Goal: Task Accomplishment & Management: Use online tool/utility

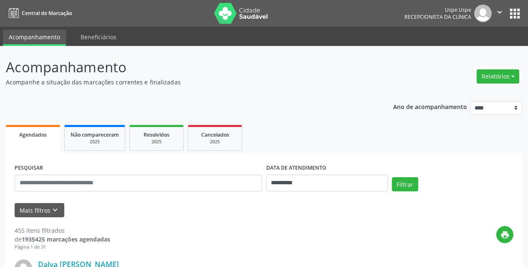
click at [501, 65] on div "Relatórios Agendamentos Procedimentos realizados" at bounding box center [498, 72] width 48 height 30
click at [501, 66] on div "Relatórios Agendamentos Procedimentos realizados" at bounding box center [498, 72] width 48 height 30
click at [501, 72] on button "Relatórios" at bounding box center [498, 76] width 43 height 14
click at [462, 93] on link "Agendamentos" at bounding box center [475, 95] width 90 height 12
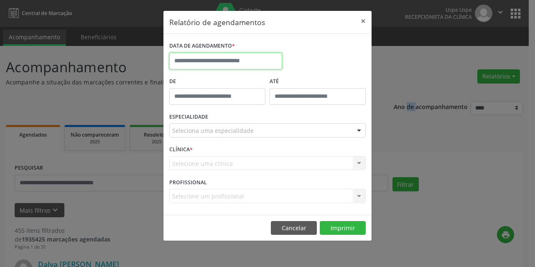
click at [268, 69] on body "**********" at bounding box center [267, 133] width 535 height 267
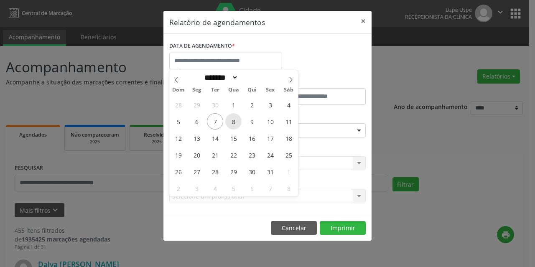
click at [236, 124] on span "8" at bounding box center [233, 121] width 16 height 16
type input "**********"
click at [236, 124] on span "8" at bounding box center [233, 121] width 16 height 16
click at [236, 124] on div "Seleciona uma especialidade" at bounding box center [267, 130] width 196 height 14
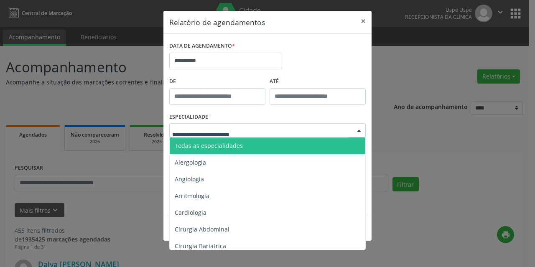
click at [214, 149] on span "Todas as especialidades" at bounding box center [209, 146] width 68 height 8
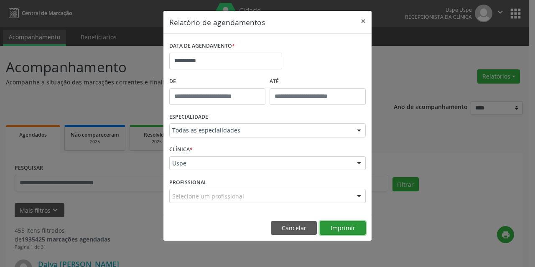
click at [354, 231] on button "Imprimir" at bounding box center [343, 228] width 46 height 14
click at [172, 195] on input "text" at bounding box center [172, 200] width 0 height 17
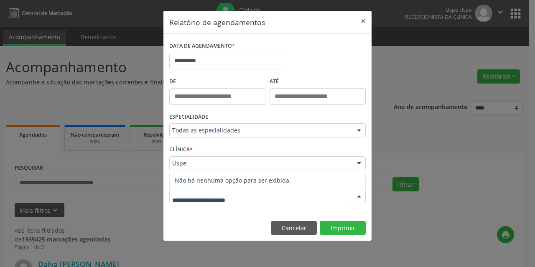
click at [172, 161] on input "text" at bounding box center [172, 167] width 0 height 17
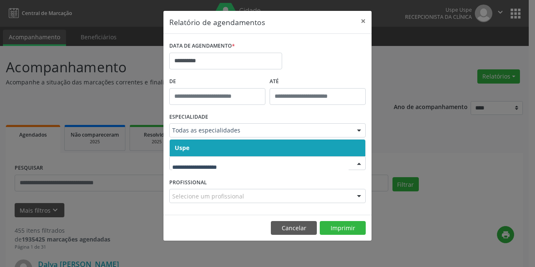
click at [202, 145] on span "Uspe" at bounding box center [268, 148] width 196 height 17
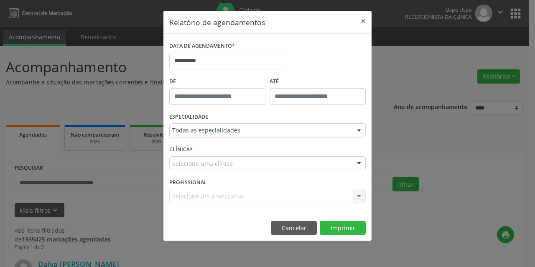
click at [202, 145] on span "Uspe" at bounding box center [268, 148] width 196 height 17
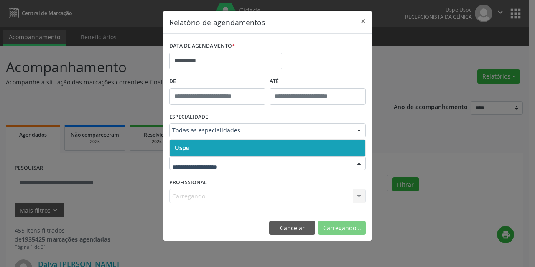
click at [197, 146] on span "Uspe" at bounding box center [268, 148] width 196 height 17
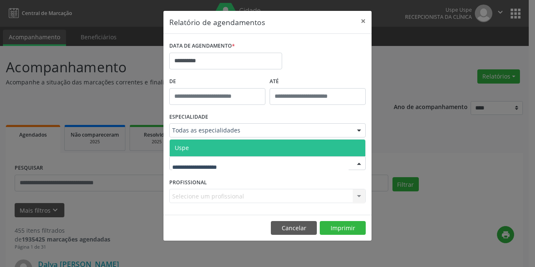
click at [199, 151] on span "Uspe" at bounding box center [268, 148] width 196 height 17
click at [206, 149] on span "Uspe" at bounding box center [268, 148] width 196 height 17
click at [197, 147] on span "Uspe" at bounding box center [268, 148] width 196 height 17
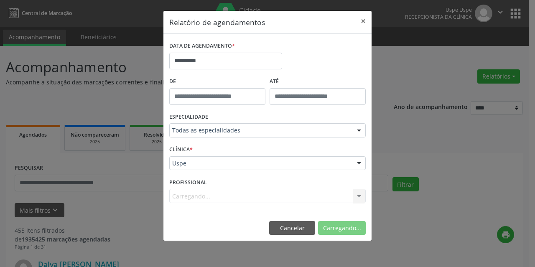
click at [194, 196] on div "Carregando... Todos os profissionais Aderaldo [PERSON_NAME] [PERSON_NAME] [PERS…" at bounding box center [267, 196] width 196 height 14
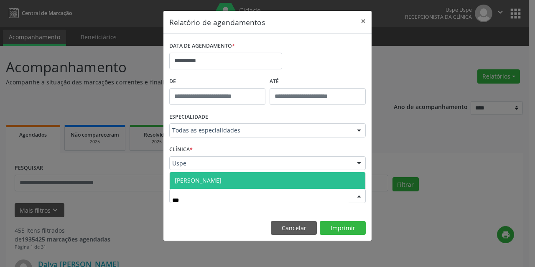
click at [185, 183] on span "[PERSON_NAME]" at bounding box center [198, 180] width 47 height 8
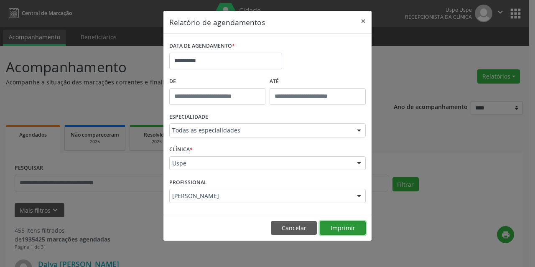
click at [349, 224] on button "Imprimir" at bounding box center [343, 228] width 46 height 14
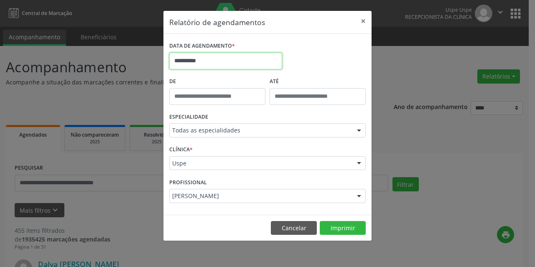
click at [251, 67] on body "**********" at bounding box center [267, 133] width 535 height 267
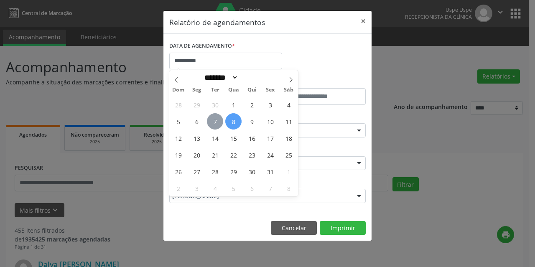
click at [211, 120] on span "7" at bounding box center [215, 121] width 16 height 16
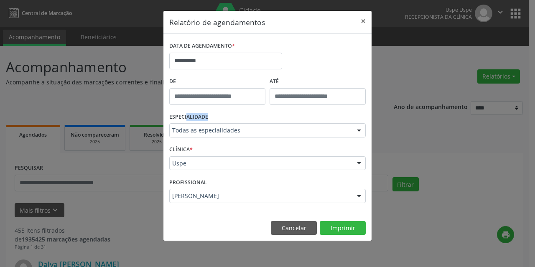
click at [211, 120] on div "ESPECIALIDADE Todas as especialidades Todas as especialidades Alergologia Angio…" at bounding box center [267, 127] width 201 height 33
click at [231, 204] on div "PROFISSIONAL [PERSON_NAME] Todos os profissionais Aderaldo [PERSON_NAME] [PERSO…" at bounding box center [267, 192] width 201 height 33
click at [172, 194] on input "text" at bounding box center [172, 200] width 0 height 17
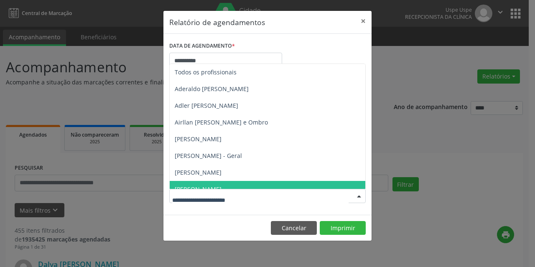
click at [230, 194] on input "text" at bounding box center [260, 200] width 176 height 17
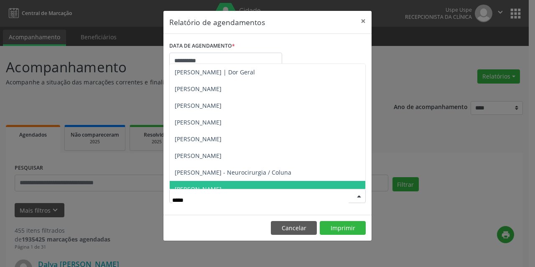
type input "******"
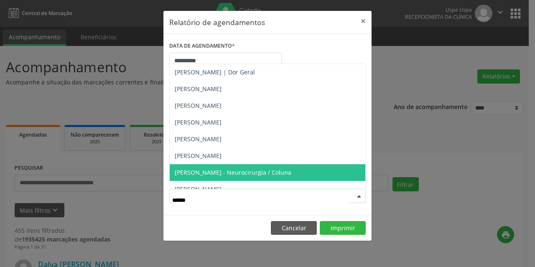
click at [233, 176] on span "[PERSON_NAME] - Neurocirurgia / Coluna" at bounding box center [233, 172] width 117 height 8
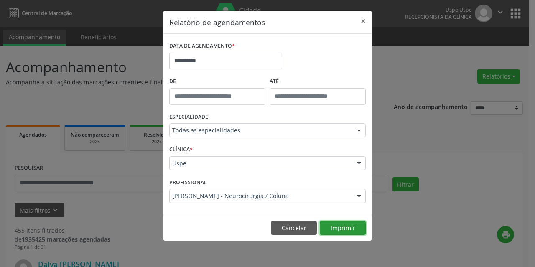
click at [345, 227] on button "Imprimir" at bounding box center [343, 228] width 46 height 14
